Goal: Task Accomplishment & Management: Complete application form

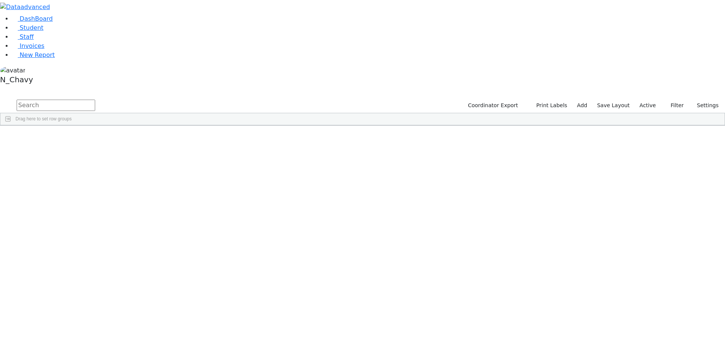
click at [646, 100] on label "Active" at bounding box center [648, 106] width 23 height 12
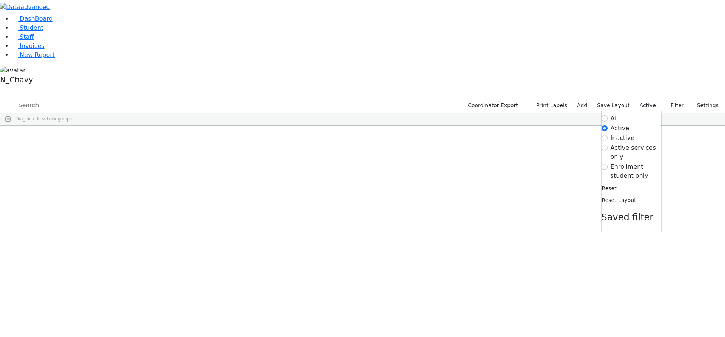
drag, startPoint x: 644, startPoint y: 76, endPoint x: 566, endPoint y: 80, distance: 78.0
click at [643, 162] on label "Enrollment student only" at bounding box center [636, 171] width 51 height 18
click at [608, 164] on input "Enrollment student only" at bounding box center [605, 167] width 6 height 6
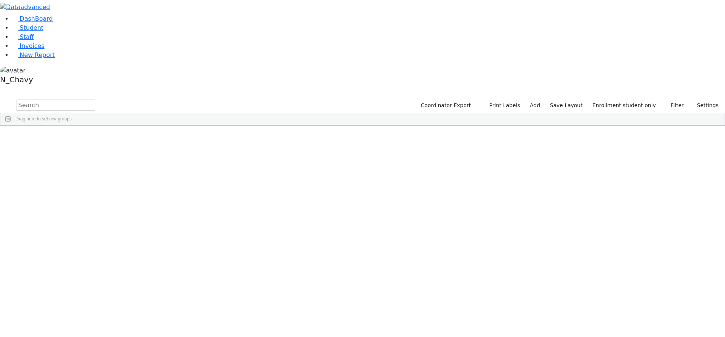
click at [77, 201] on div "[PERSON_NAME]" at bounding box center [58, 206] width 39 height 11
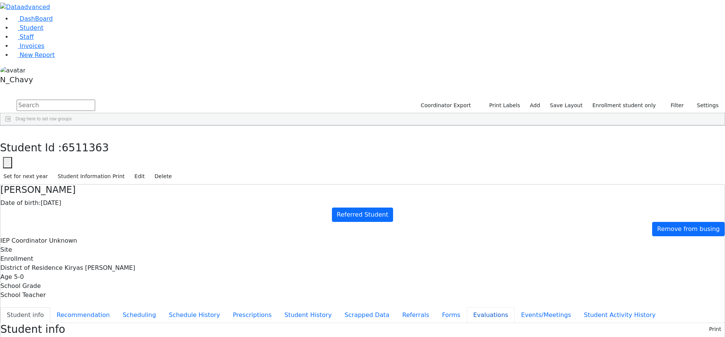
click at [467, 307] on button "Evaluations" at bounding box center [491, 315] width 48 height 16
click at [396, 307] on button "Referrals" at bounding box center [416, 315] width 40 height 16
drag, startPoint x: 692, startPoint y: 120, endPoint x: 689, endPoint y: 122, distance: 3.9
drag, startPoint x: 324, startPoint y: 156, endPoint x: 330, endPoint y: 158, distance: 6.1
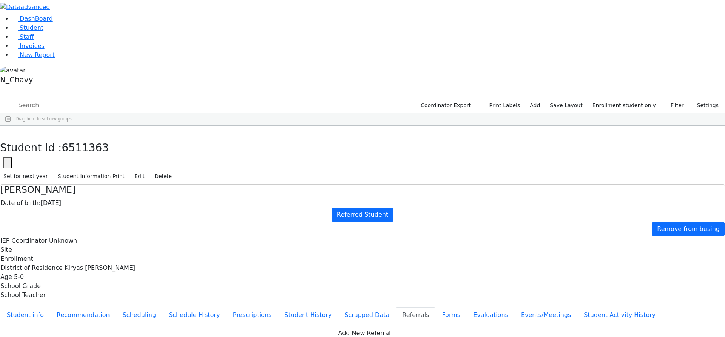
type textarea "[PERSON_NAME] attend Pre-Kita Alef, R' [PERSON_NAME] GB. bldg."
click at [338, 307] on button "Scrapped Data" at bounding box center [367, 315] width 58 height 16
click at [50, 307] on button "Student info" at bounding box center [25, 315] width 50 height 16
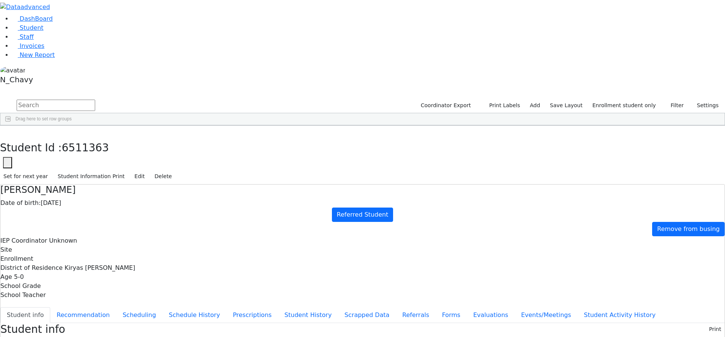
drag, startPoint x: 294, startPoint y: 107, endPoint x: 332, endPoint y: 235, distance: 134.1
click at [8, 131] on icon "button" at bounding box center [5, 133] width 4 height 5
click at [90, 201] on div "[PERSON_NAME]" at bounding box center [67, 206] width 44 height 11
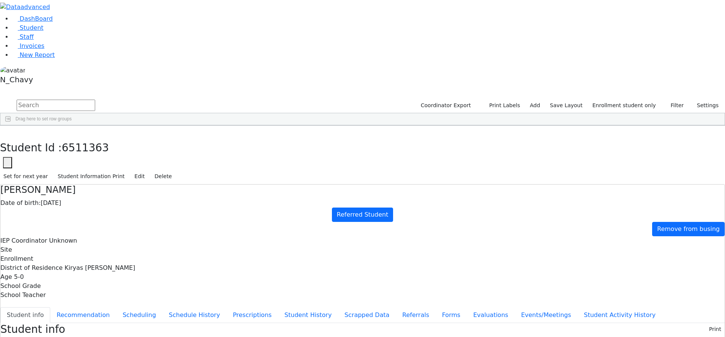
click at [90, 201] on div "[PERSON_NAME]" at bounding box center [67, 206] width 44 height 11
click at [116, 307] on button "Recommendation" at bounding box center [83, 315] width 66 height 16
checkbox input "true"
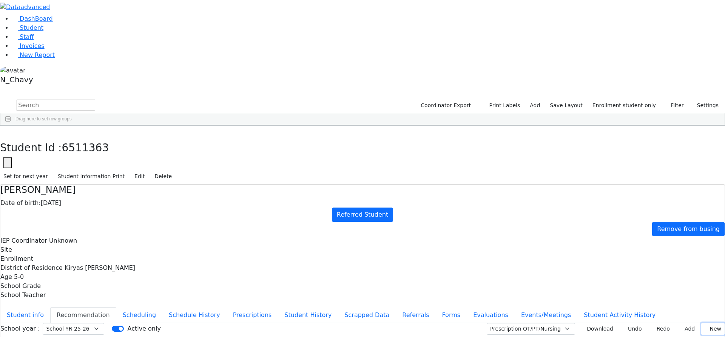
click at [701, 323] on button "New" at bounding box center [712, 329] width 23 height 12
type input "[DATE]"
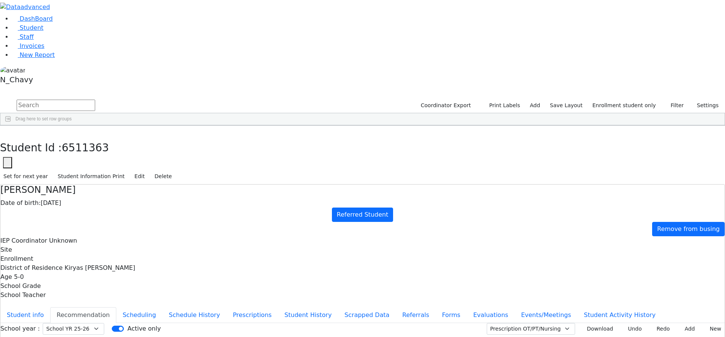
type input "[DATE]"
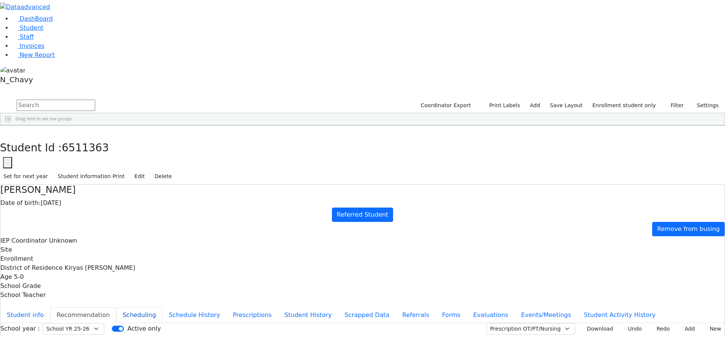
click at [162, 307] on button "Scheduling" at bounding box center [139, 315] width 46 height 16
click at [116, 307] on button "Recommendation" at bounding box center [83, 315] width 66 height 16
click at [50, 307] on button "Student info" at bounding box center [25, 315] width 50 height 16
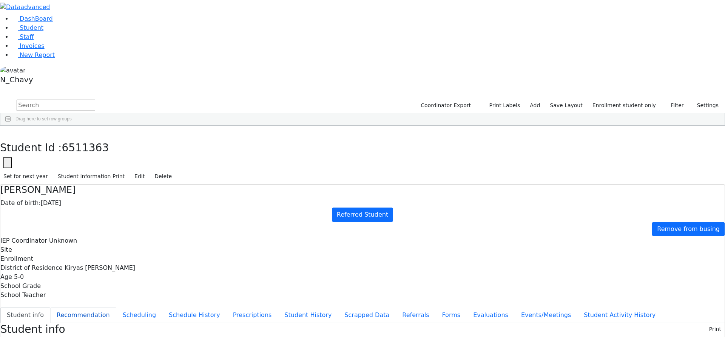
click at [116, 307] on button "Recommendation" at bounding box center [83, 315] width 66 height 16
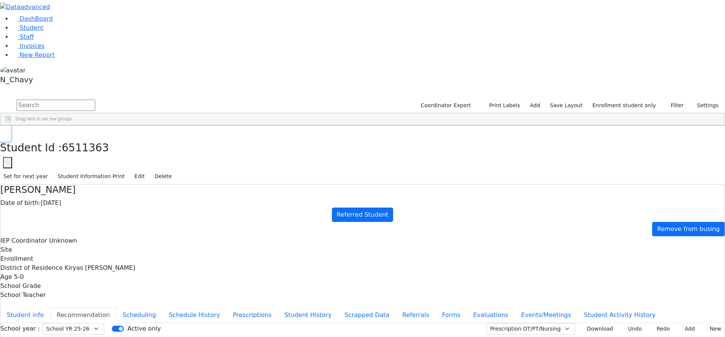
click at [11, 126] on button "button" at bounding box center [5, 134] width 11 height 16
